Goal: Information Seeking & Learning: Check status

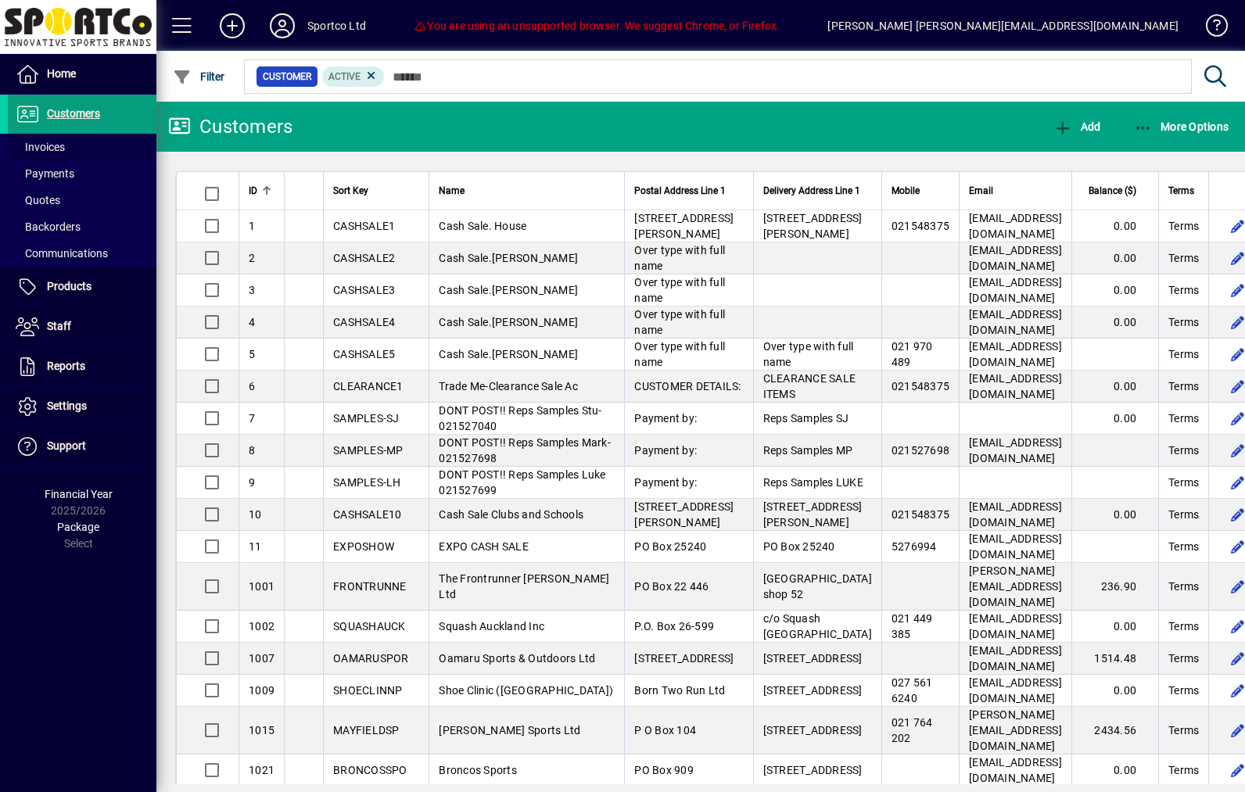
click at [49, 153] on span "Invoices" at bounding box center [40, 147] width 49 height 13
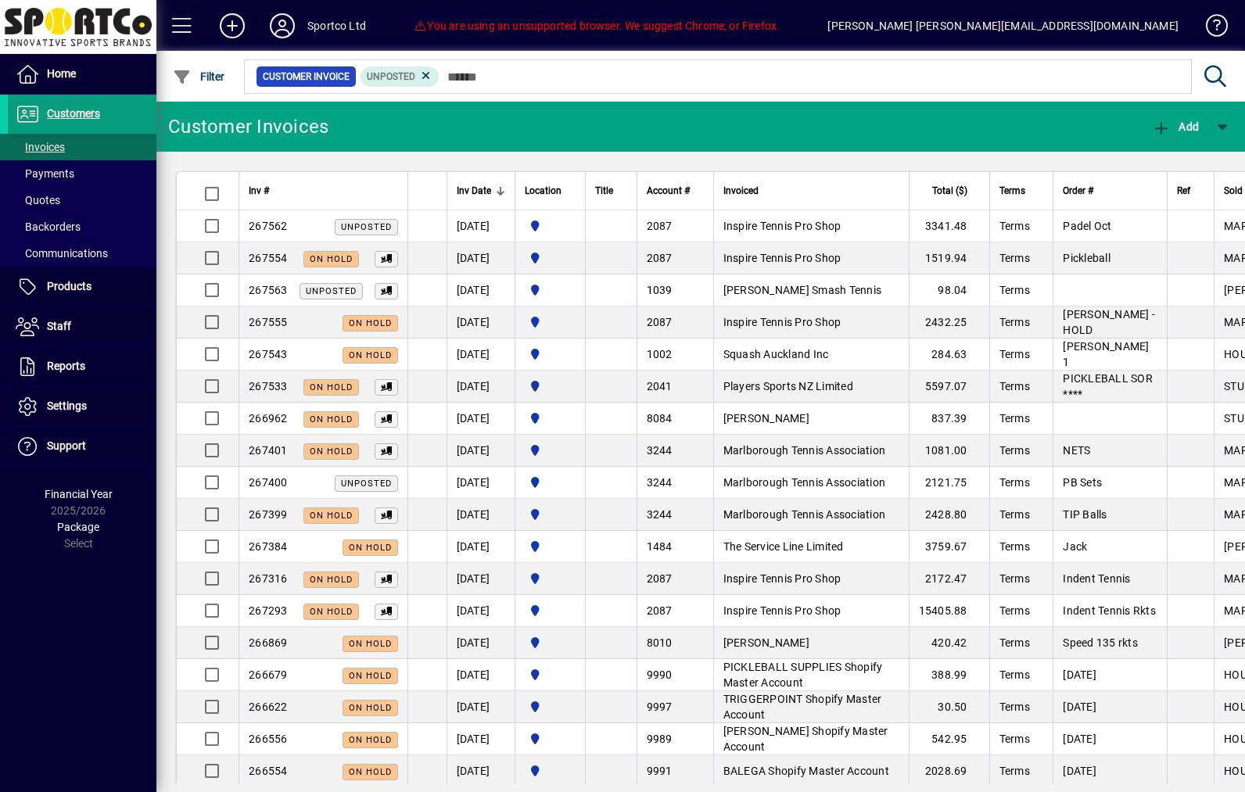
click at [173, 31] on span at bounding box center [183, 26] width 38 height 38
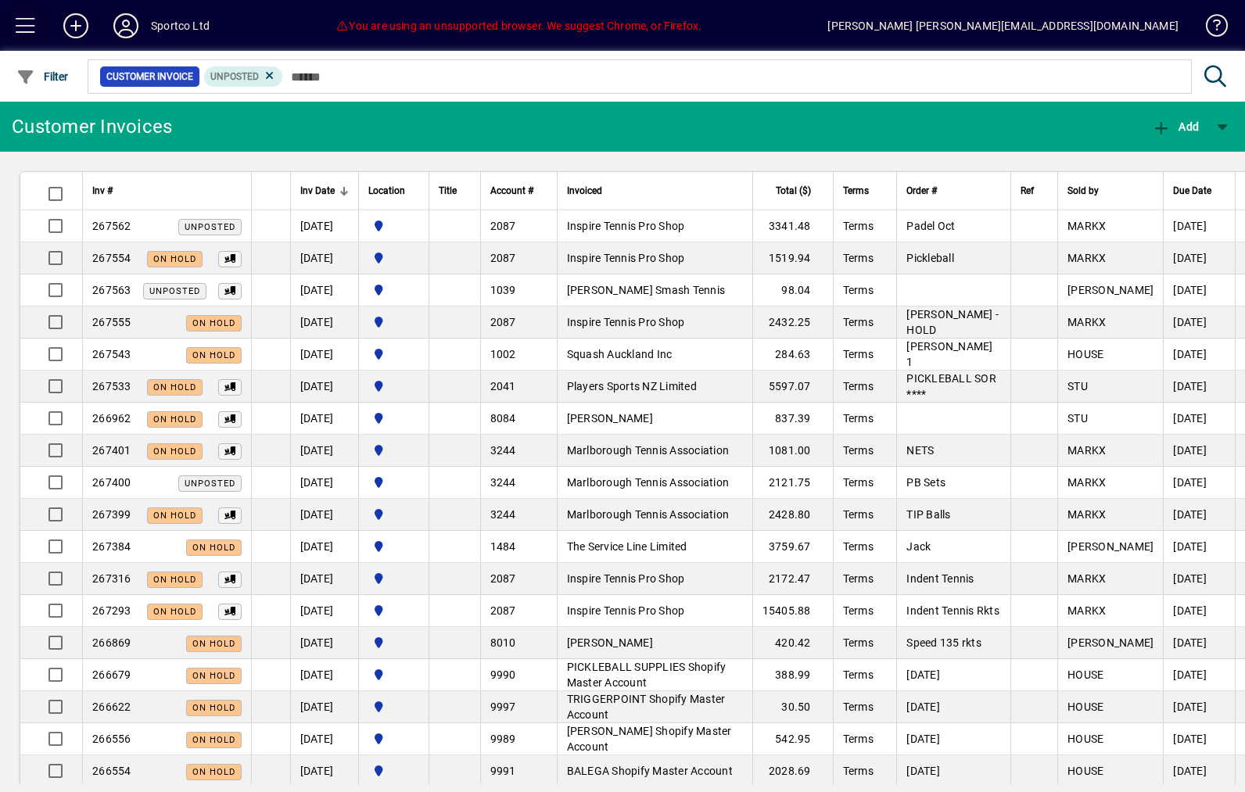
click at [24, 34] on span at bounding box center [26, 26] width 38 height 38
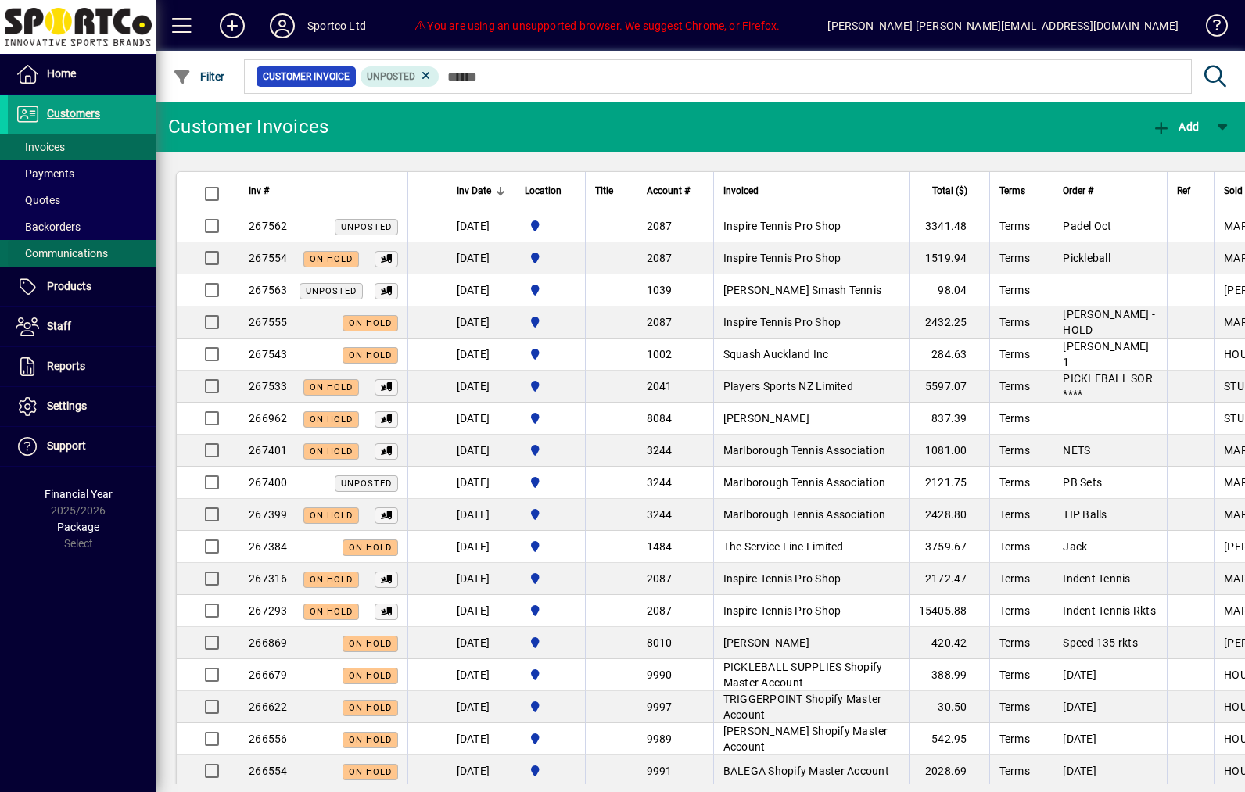
click at [41, 264] on span at bounding box center [82, 254] width 149 height 38
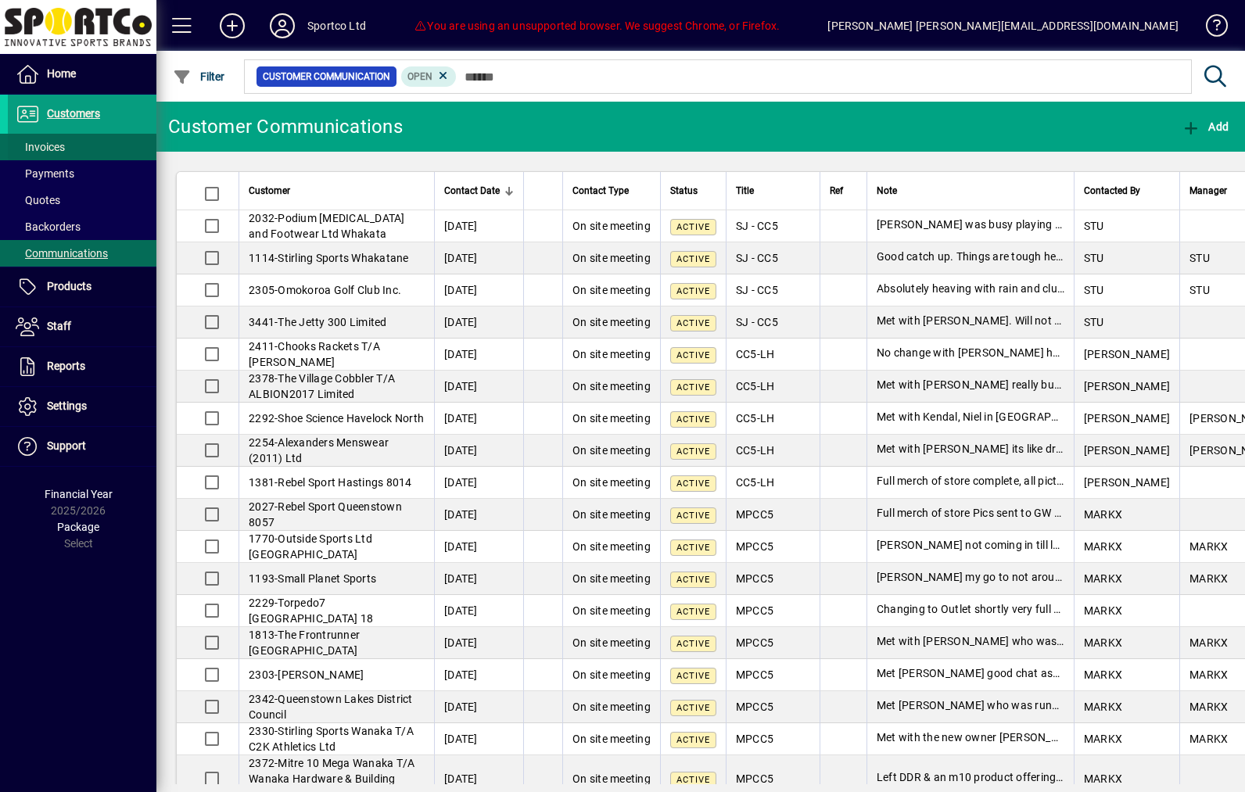
click at [74, 144] on span at bounding box center [82, 147] width 149 height 38
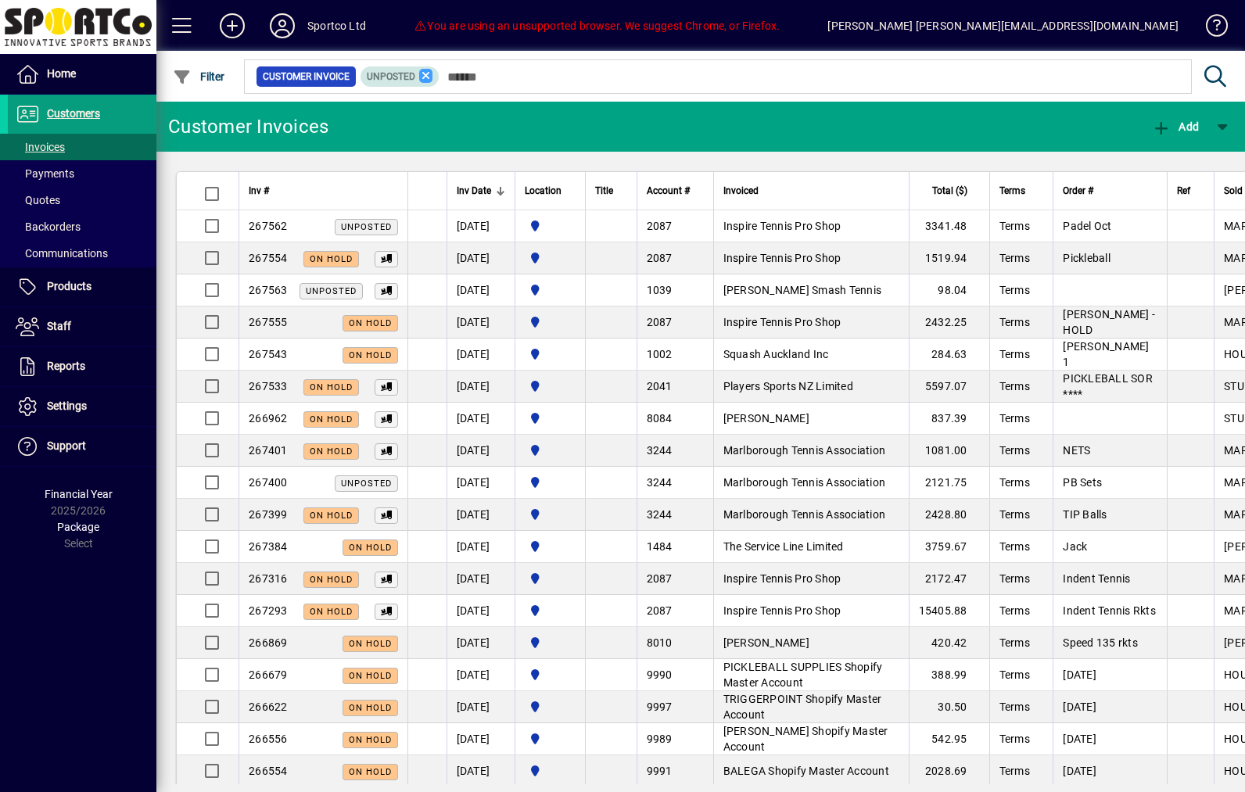
click at [433, 77] on icon at bounding box center [426, 76] width 14 height 14
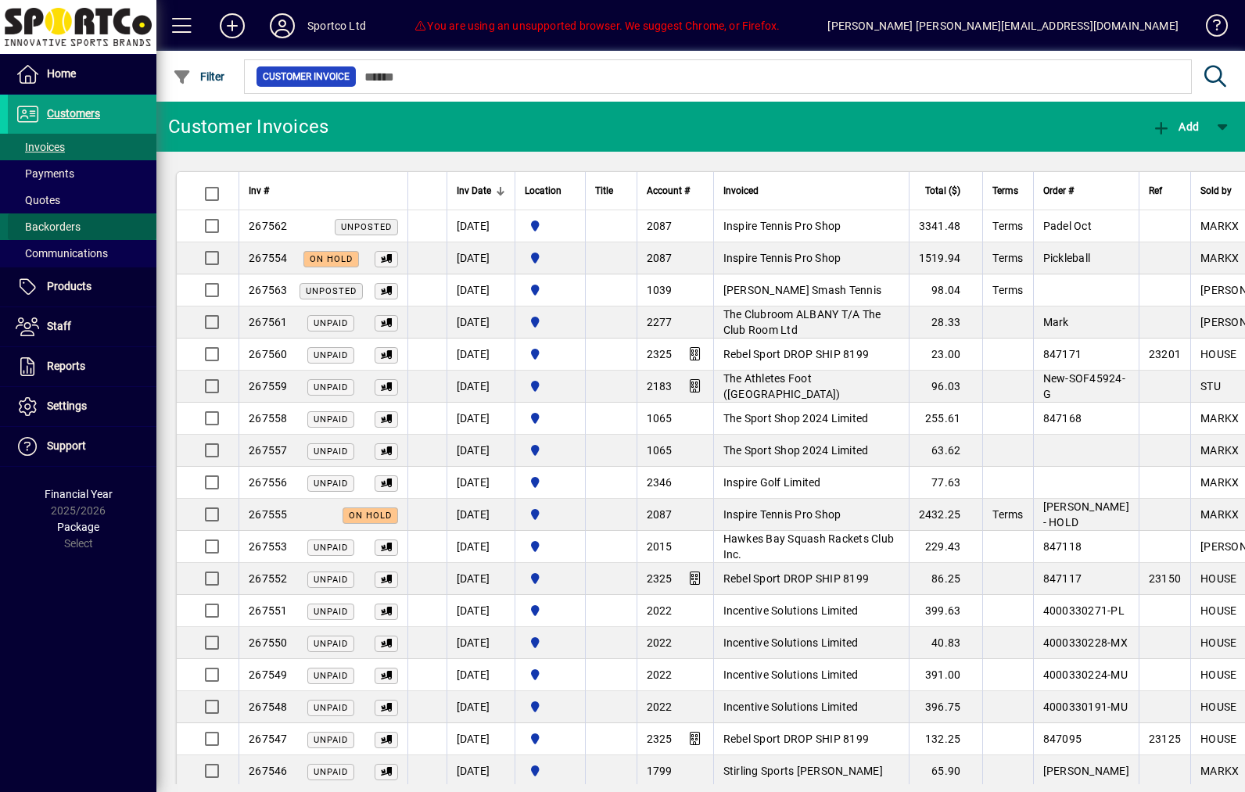
click at [49, 223] on span "Backorders" at bounding box center [48, 227] width 65 height 13
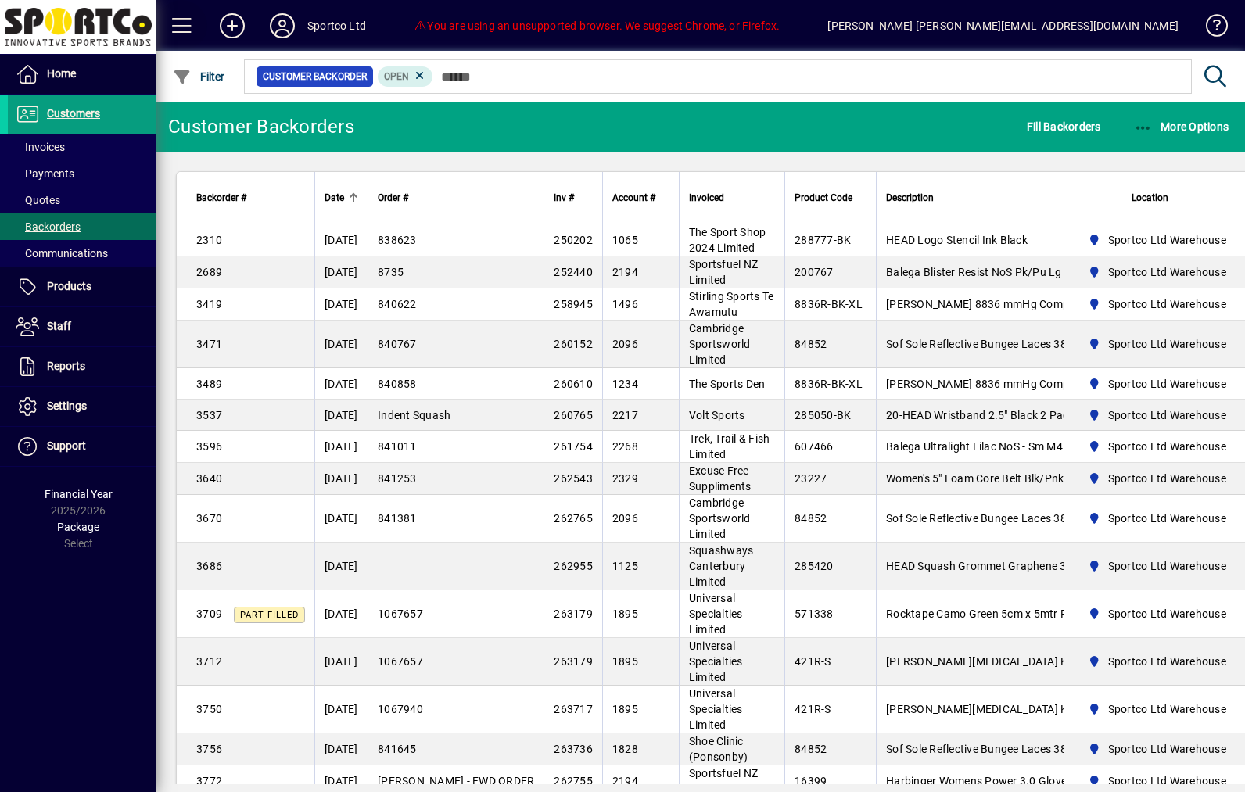
click at [177, 20] on span at bounding box center [183, 26] width 38 height 38
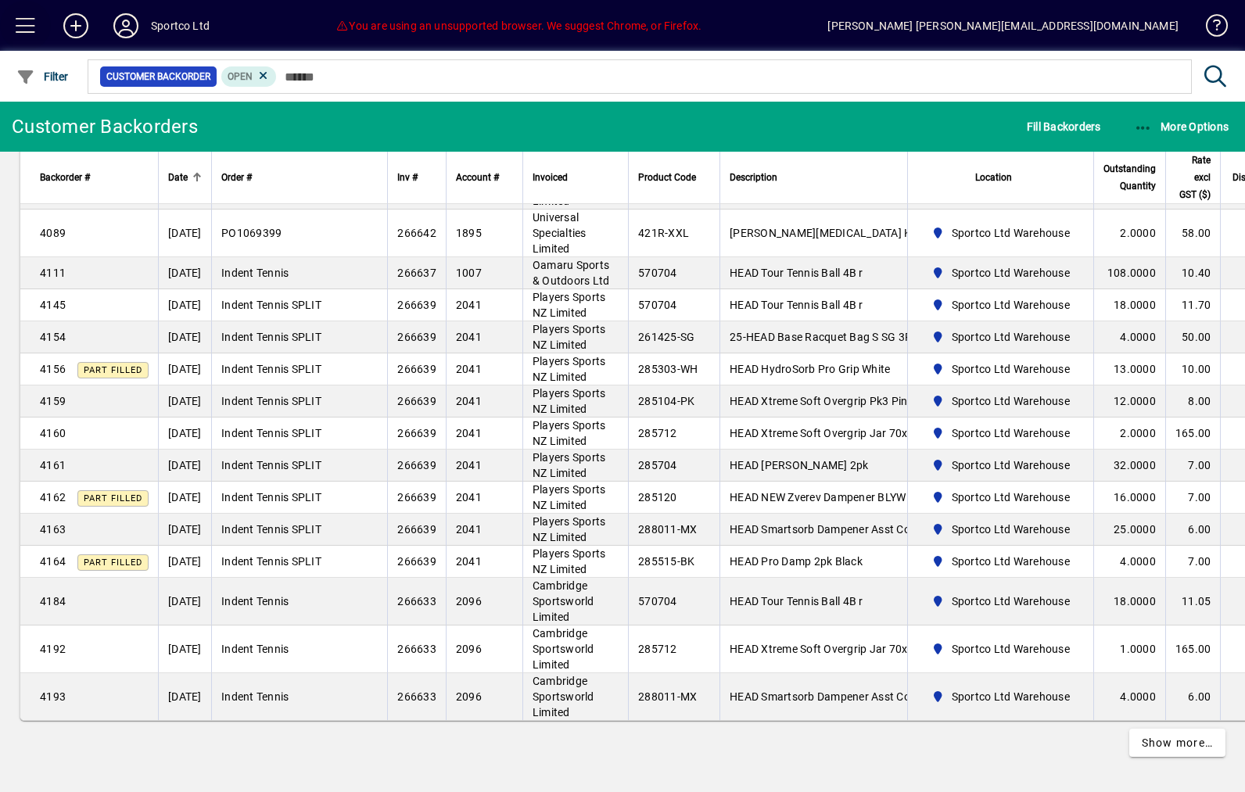
scroll to position [3980, 0]
click at [23, 34] on span at bounding box center [26, 26] width 38 height 38
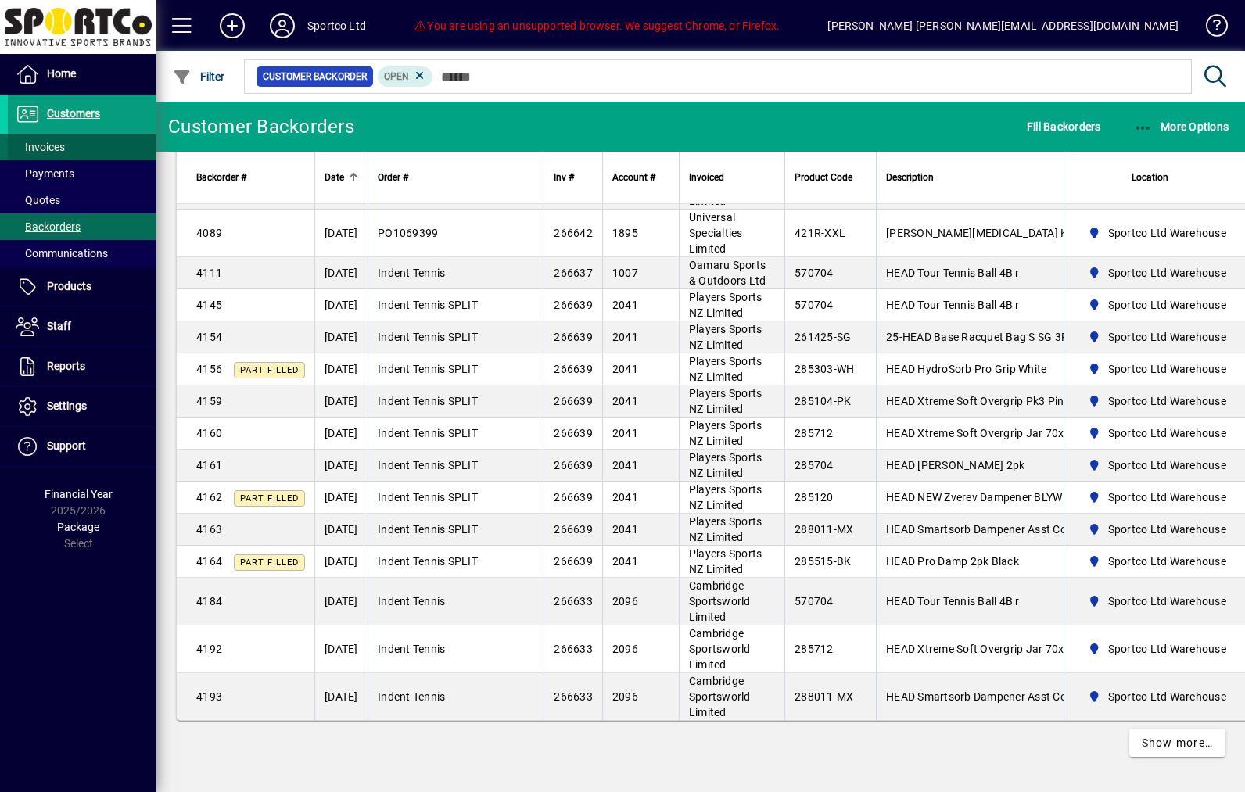
click at [31, 151] on span "Invoices" at bounding box center [40, 147] width 49 height 13
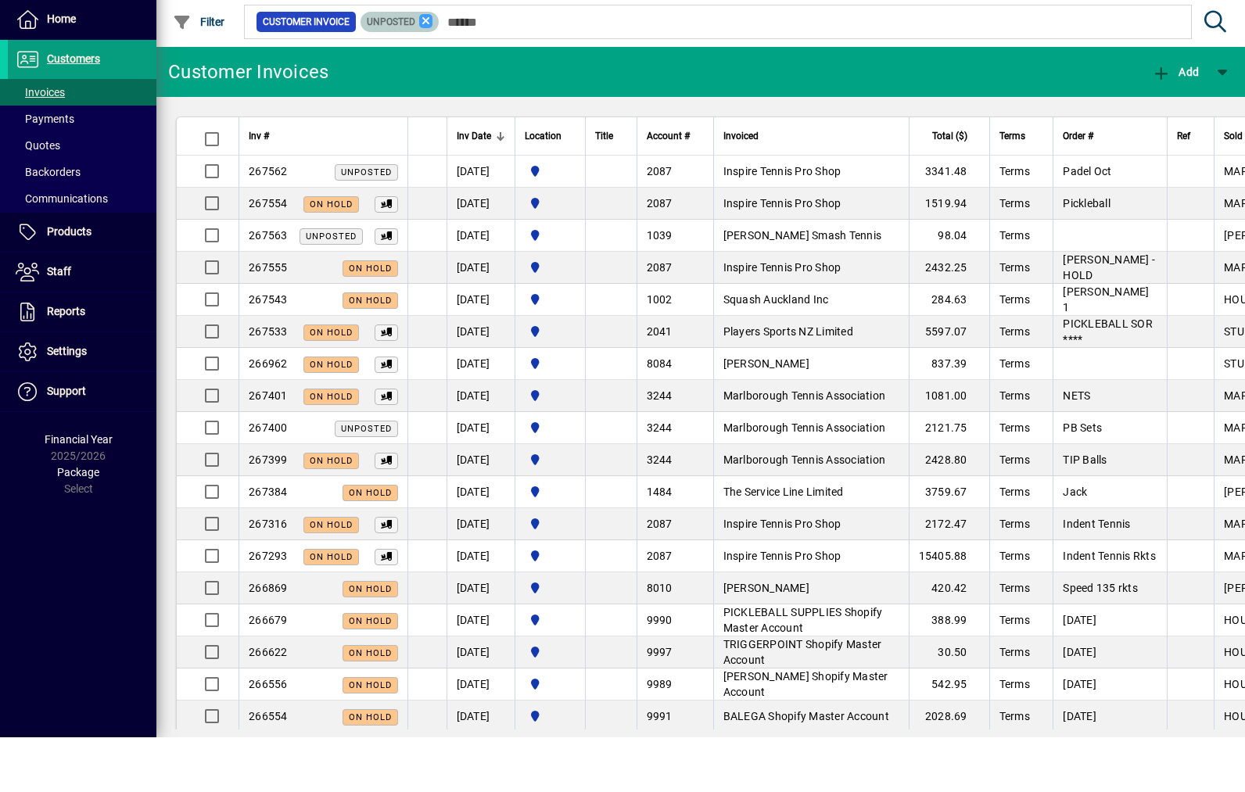
click at [433, 69] on icon at bounding box center [426, 76] width 14 height 14
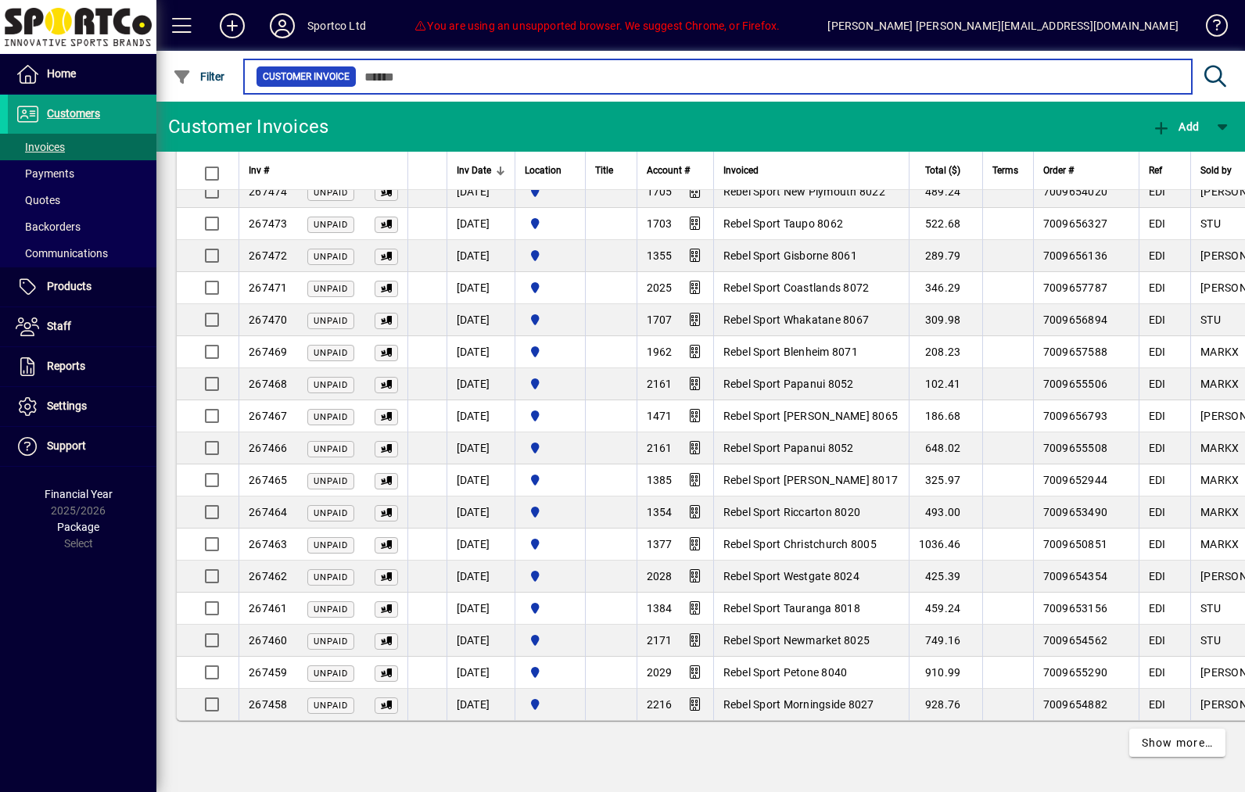
scroll to position [2729, 0]
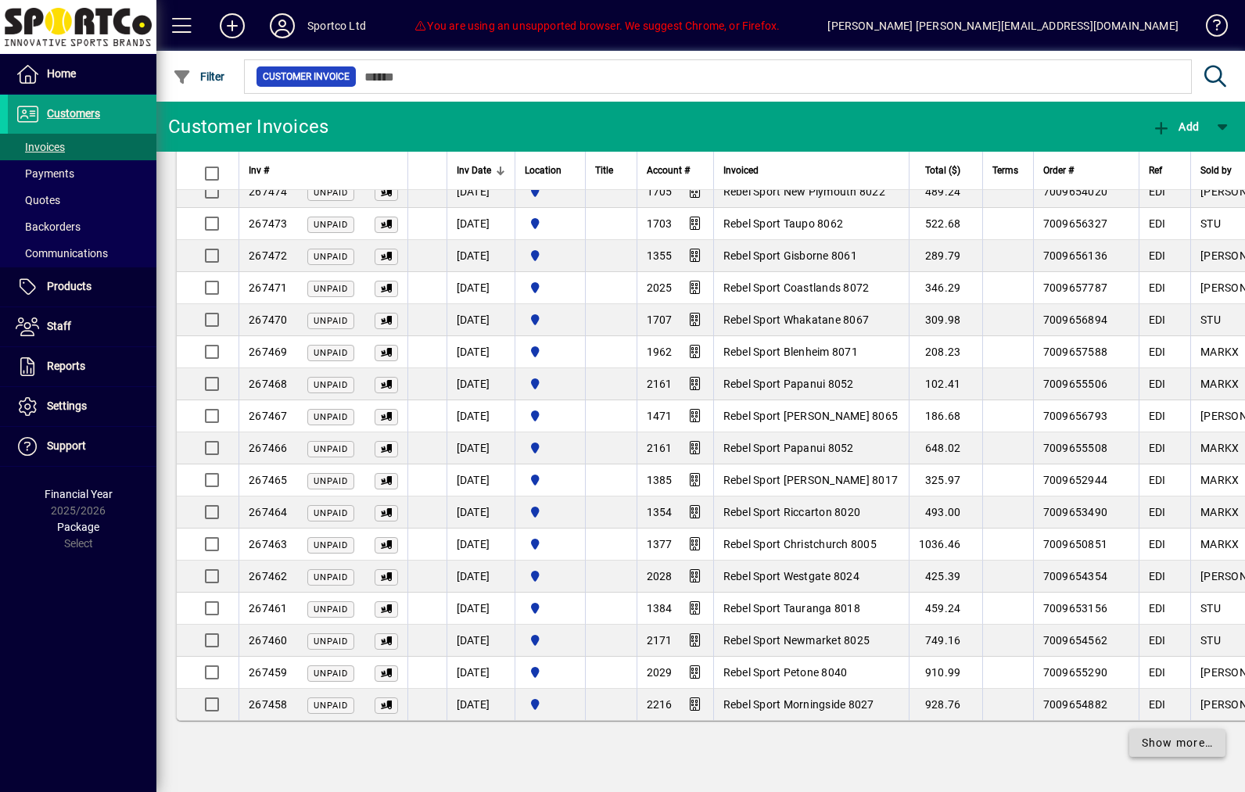
click at [1142, 744] on span "Show more…" at bounding box center [1178, 743] width 72 height 16
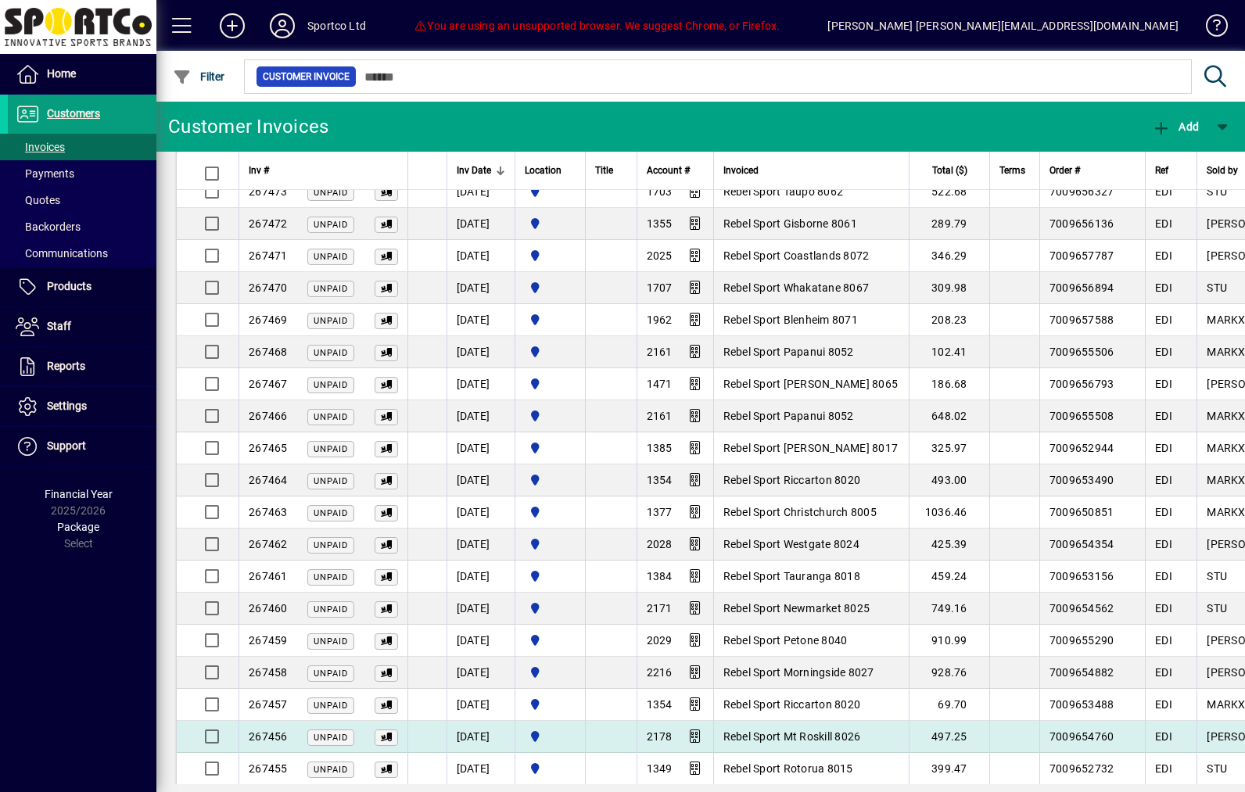
click at [1115, 743] on span "7009654760" at bounding box center [1082, 737] width 65 height 13
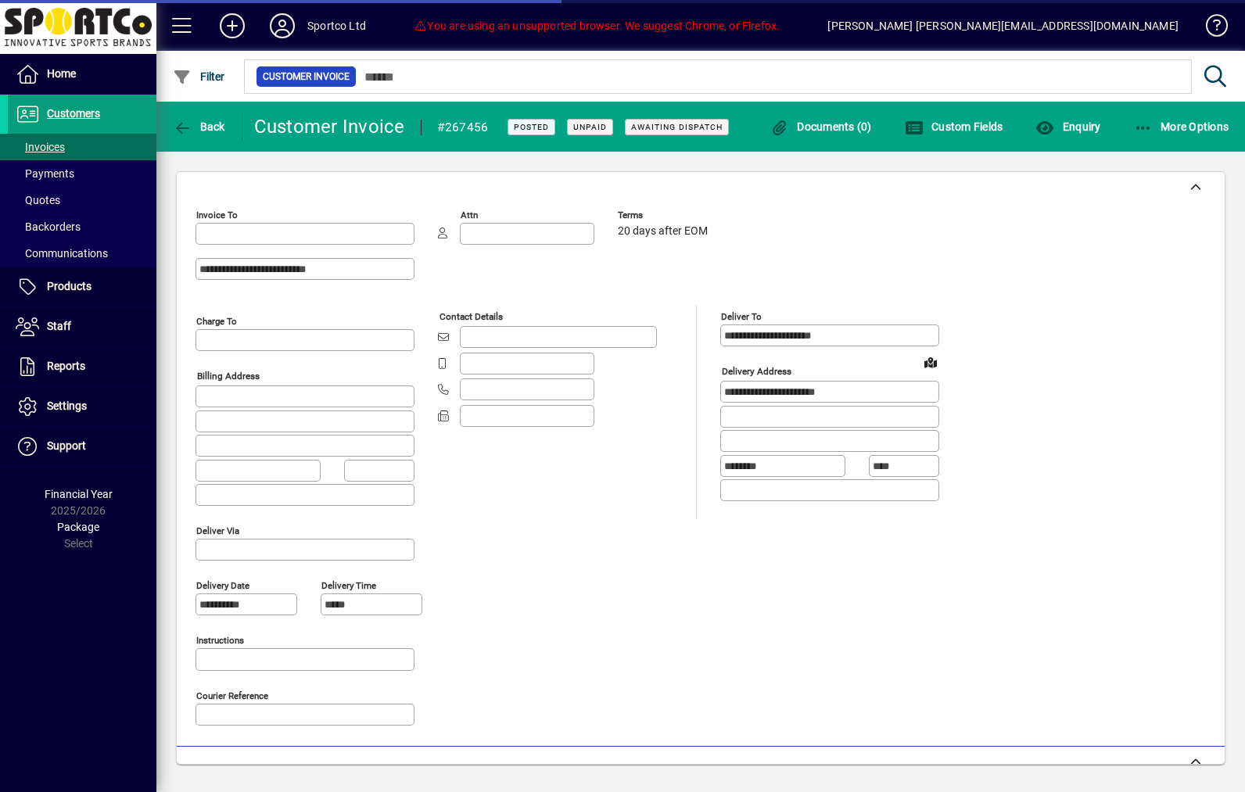
type input "**********"
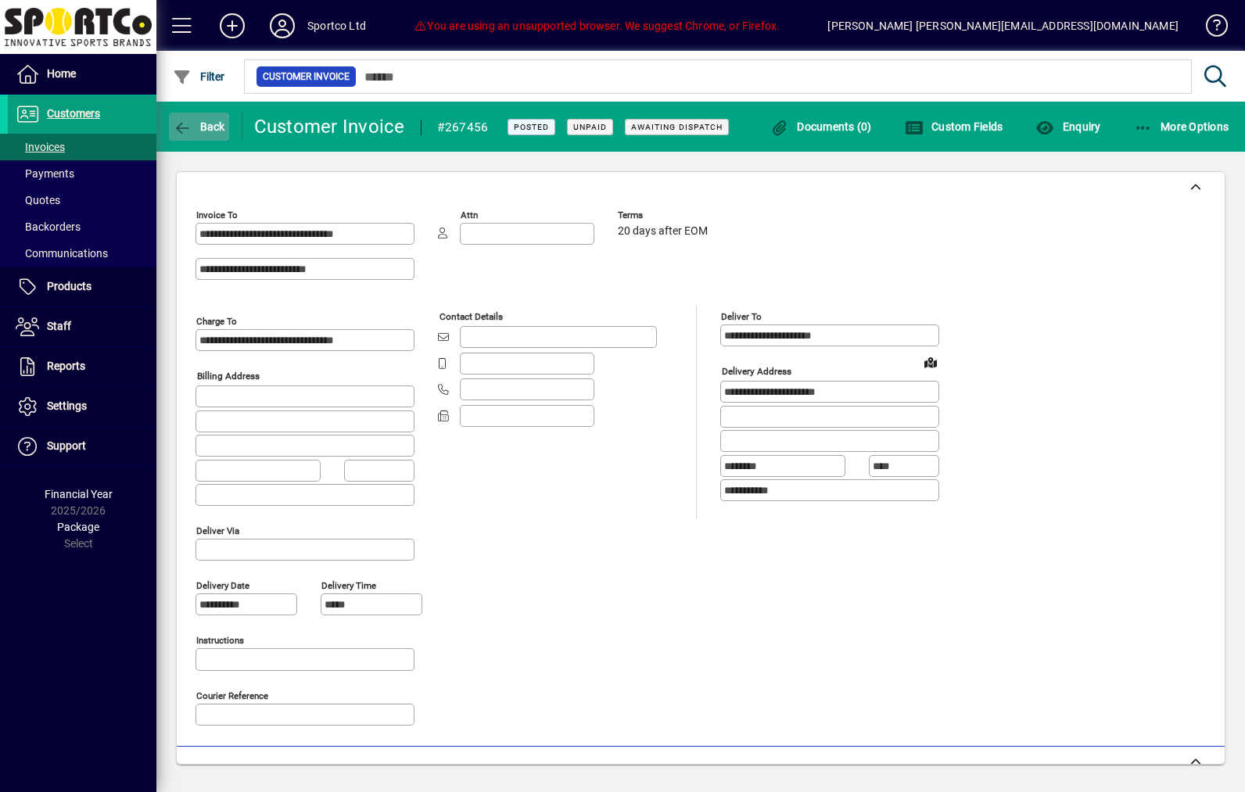
click at [193, 120] on span "Back" at bounding box center [199, 126] width 52 height 13
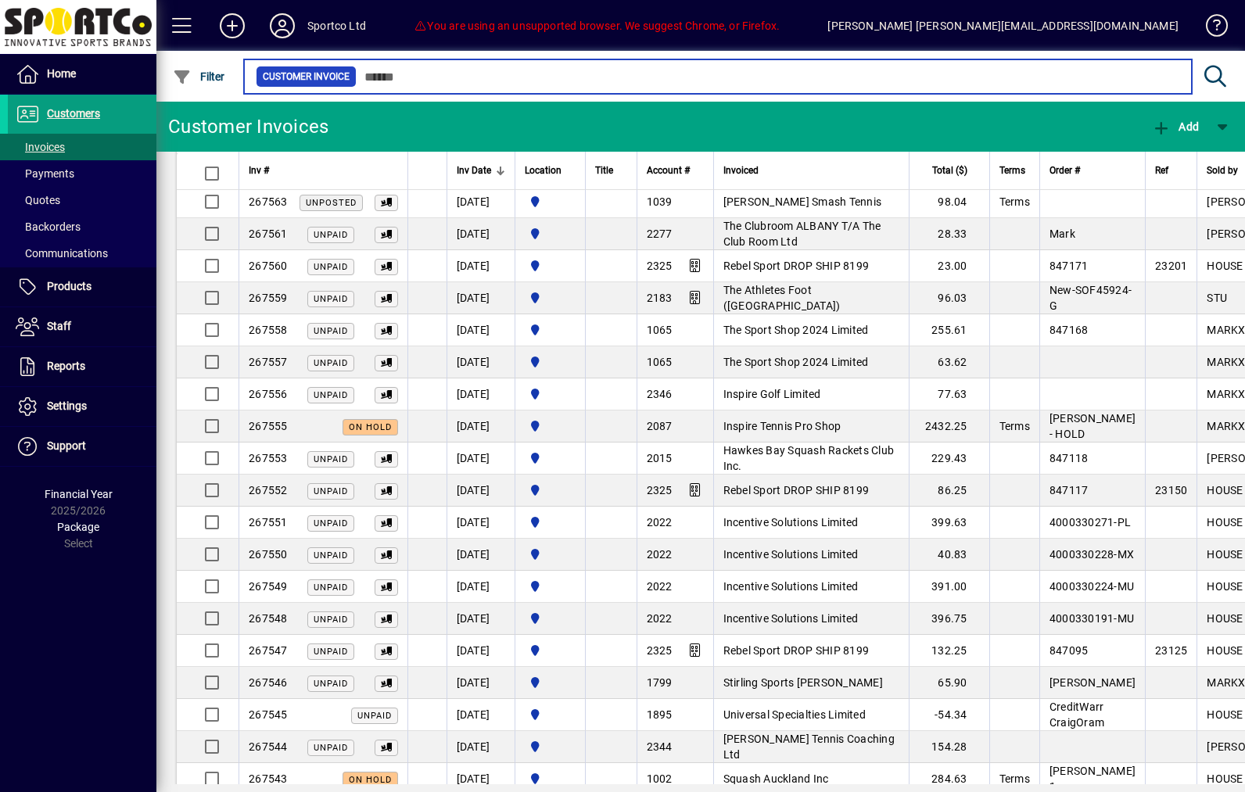
scroll to position [66, 0]
